Goal: Task Accomplishment & Management: Use online tool/utility

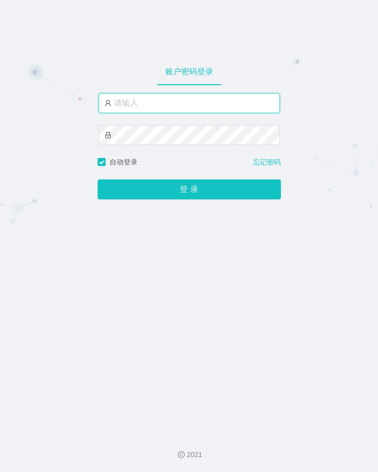
type input "admin"
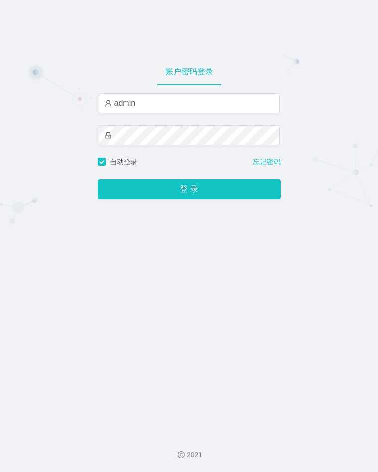
click at [300, 220] on div "账户密码登录 admin 自动登录 忘记密码 登 录" at bounding box center [189, 212] width 378 height 425
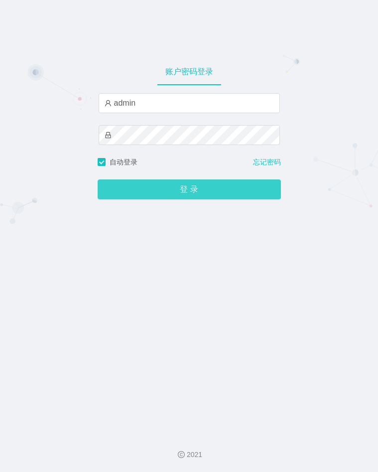
click at [149, 186] on button "登 录" at bounding box center [189, 189] width 183 height 20
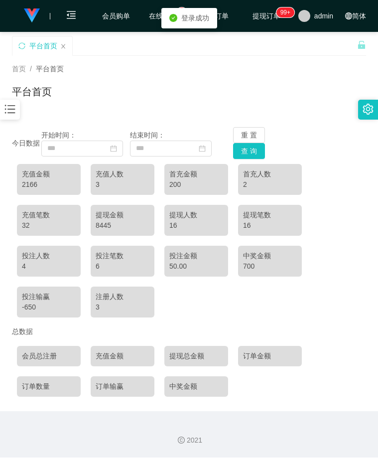
click at [6, 110] on icon "图标: bars" at bounding box center [9, 109] width 13 height 13
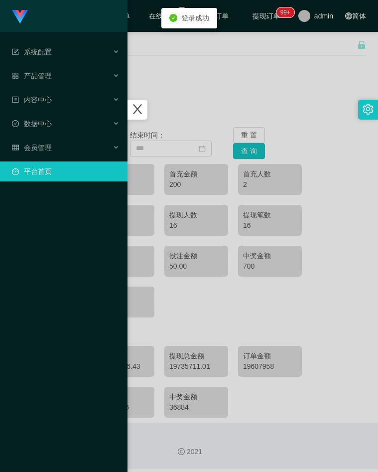
click at [60, 169] on link "平台首页" at bounding box center [66, 171] width 108 height 20
click at [72, 150] on div "会员管理" at bounding box center [64, 147] width 128 height 20
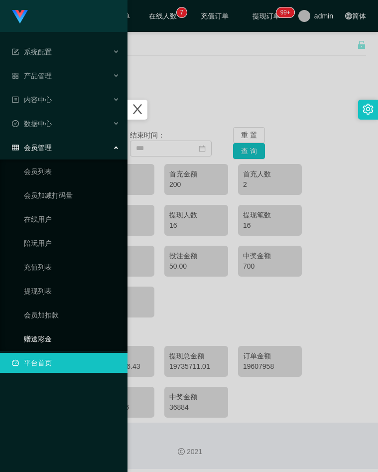
click at [52, 342] on link "赠送彩金" at bounding box center [72, 339] width 96 height 20
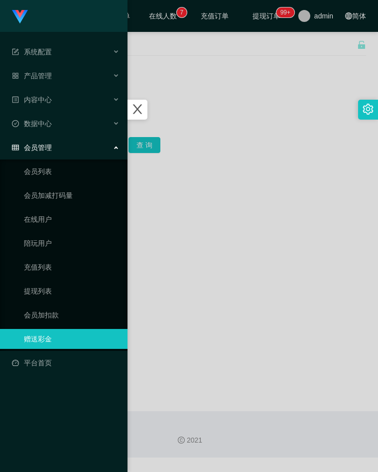
click at [216, 127] on div at bounding box center [189, 236] width 378 height 472
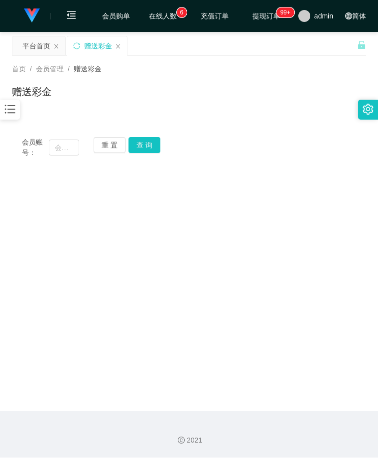
click at [353, 199] on main "关闭左侧 关闭右侧 关闭其它 刷新页面 平台首页 赠送彩金 首页 / 会员管理 / 赠送彩金 / 赠送彩金 会员账号： 重 置 查 询 会员账号 会员姓名 账…" at bounding box center [189, 221] width 378 height 379
click at [292, 114] on div "首页 / 会员管理 / 赠送彩金 / 赠送彩金" at bounding box center [189, 85] width 378 height 59
